Goal: Transaction & Acquisition: Obtain resource

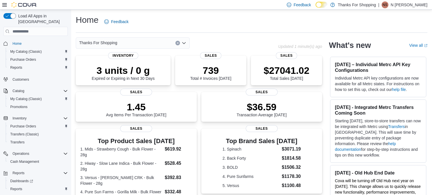
click at [6, 4] on icon at bounding box center [4, 5] width 5 height 5
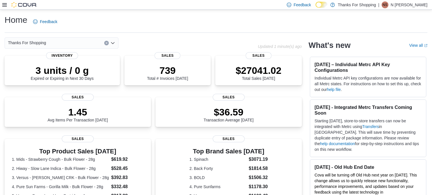
click at [5, 5] on icon at bounding box center [4, 5] width 5 height 5
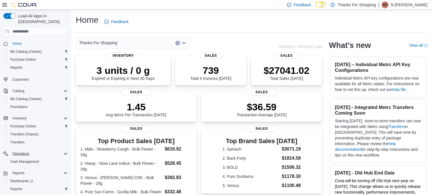
scroll to position [8, 0]
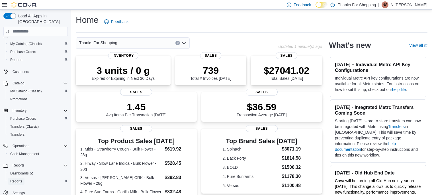
click at [17, 179] on span "Reports" at bounding box center [16, 181] width 12 height 5
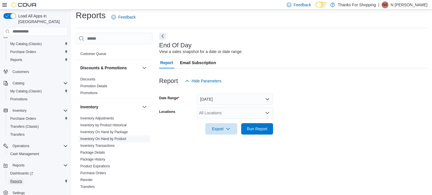
scroll to position [42, 0]
click at [123, 136] on link "Inventory On Hand by Product" at bounding box center [103, 138] width 46 height 4
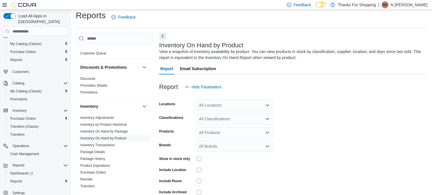
scroll to position [19, 0]
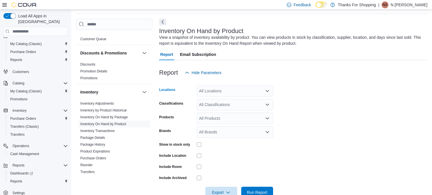
click at [266, 91] on icon "Open list of options" at bounding box center [267, 91] width 5 height 5
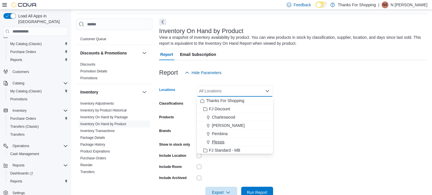
click at [223, 140] on span "Plessis" at bounding box center [218, 142] width 13 height 6
click at [324, 105] on form "Locations Plessis Combo box. Selected. Plessis. Press Backspace to delete Pless…" at bounding box center [293, 138] width 268 height 120
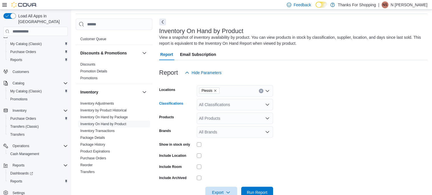
click at [266, 106] on icon "Open list of options" at bounding box center [267, 104] width 5 height 5
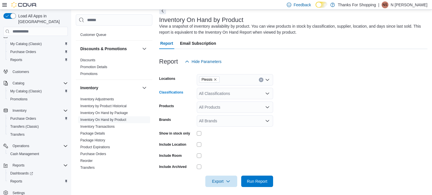
click at [269, 93] on icon "Open list of options" at bounding box center [267, 93] width 5 height 5
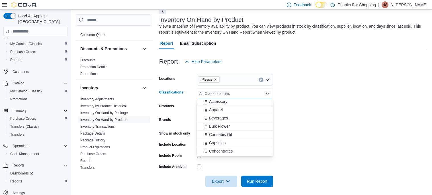
scroll to position [166, 0]
click at [230, 128] on span "Bulk Flower" at bounding box center [219, 127] width 21 height 6
click at [314, 117] on form "Locations Plessis Classifications Bulk Flower Combo box. Selected. Bulk Flower.…" at bounding box center [293, 127] width 268 height 120
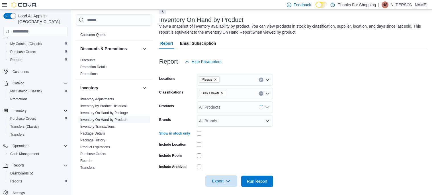
click at [230, 177] on span "Export" at bounding box center [221, 180] width 25 height 11
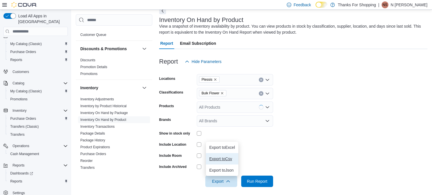
click at [228, 160] on span "Export to Csv" at bounding box center [222, 158] width 26 height 5
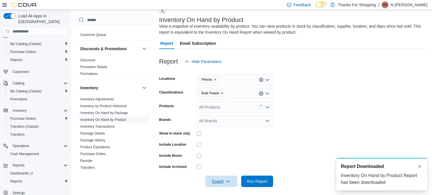
scroll to position [0, 0]
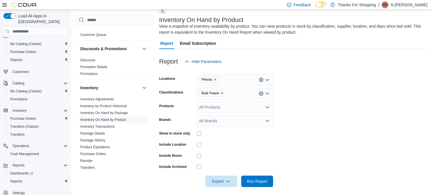
click at [224, 93] on icon "Remove Bulk Flower from selection in this group" at bounding box center [222, 92] width 3 height 3
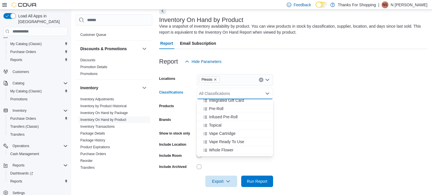
scroll to position [250, 0]
click at [221, 125] on span "Topical" at bounding box center [215, 126] width 13 height 6
click at [344, 94] on form "Locations Plessis Classifications Topical Combo box. Selected. Topical. Press B…" at bounding box center [293, 127] width 268 height 120
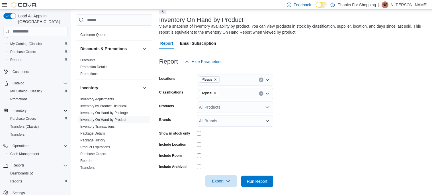
click at [230, 180] on icon "button" at bounding box center [228, 181] width 5 height 5
click at [229, 160] on span "Export to Csv" at bounding box center [222, 158] width 26 height 5
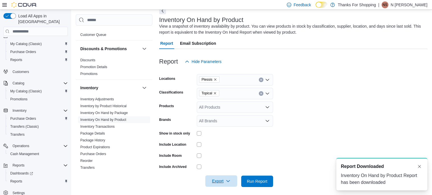
scroll to position [0, 0]
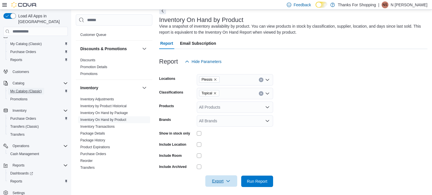
click at [25, 89] on span "My Catalog (Classic)" at bounding box center [26, 91] width 32 height 5
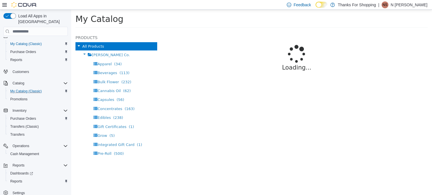
select select "**********"
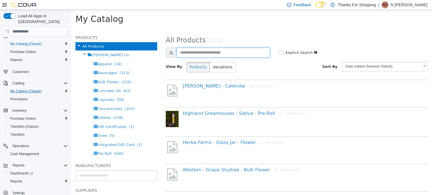
click at [182, 51] on input "text" at bounding box center [223, 53] width 93 height 10
type input "*********"
select select "**********"
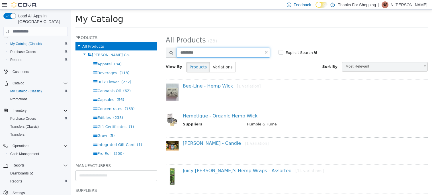
click at [211, 53] on input "*********" at bounding box center [223, 53] width 93 height 10
type input "*"
type input "********"
select select "**********"
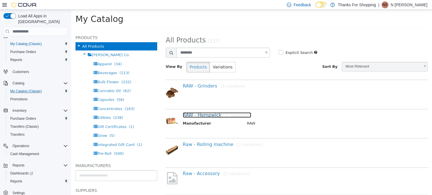
click at [209, 113] on link "RAW - Hempwick [2 variations]" at bounding box center [217, 114] width 68 height 5
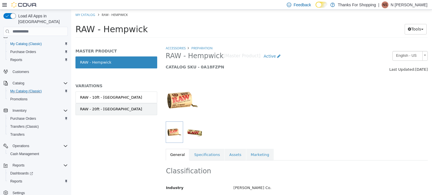
click at [122, 109] on link "RAW - 20ft - Hempwick" at bounding box center [117, 109] width 82 height 12
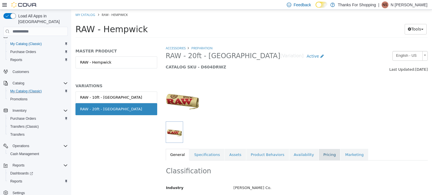
click at [319, 156] on link "Pricing" at bounding box center [330, 155] width 22 height 12
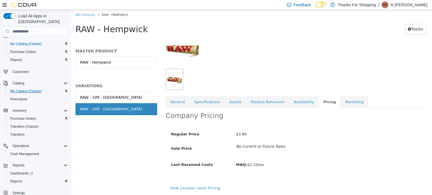
scroll to position [53, 0]
